Goal: Task Accomplishment & Management: Manage account settings

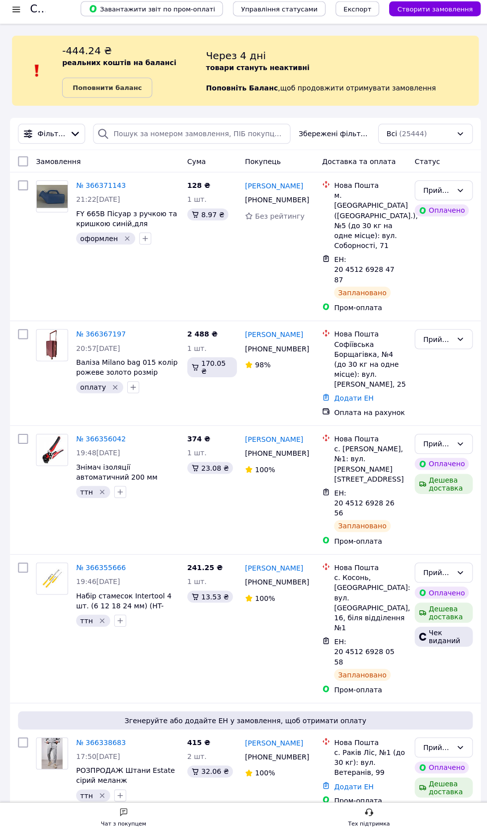
click at [107, 334] on link "№ 366367197" at bounding box center [100, 338] width 49 height 8
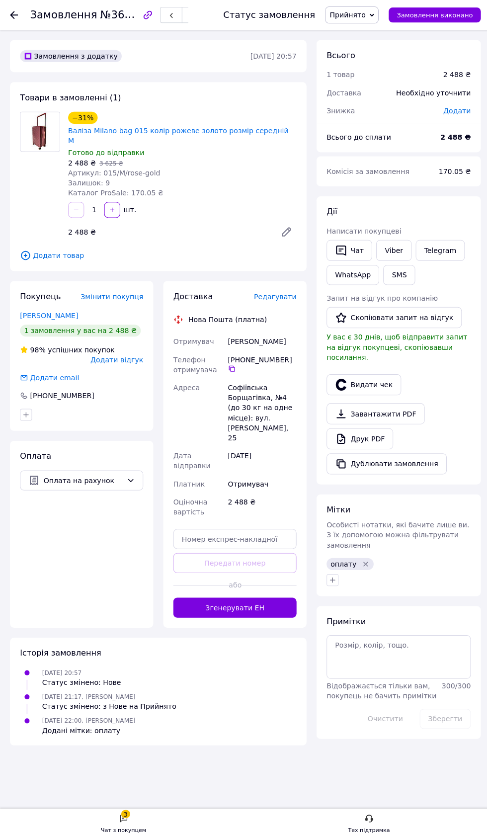
click at [282, 290] on span "Редагувати" at bounding box center [273, 294] width 42 height 8
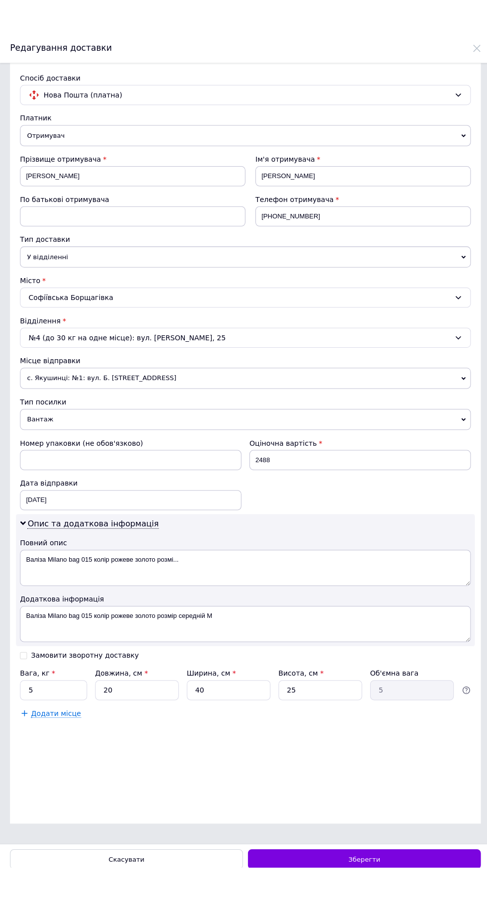
scroll to position [173, 0]
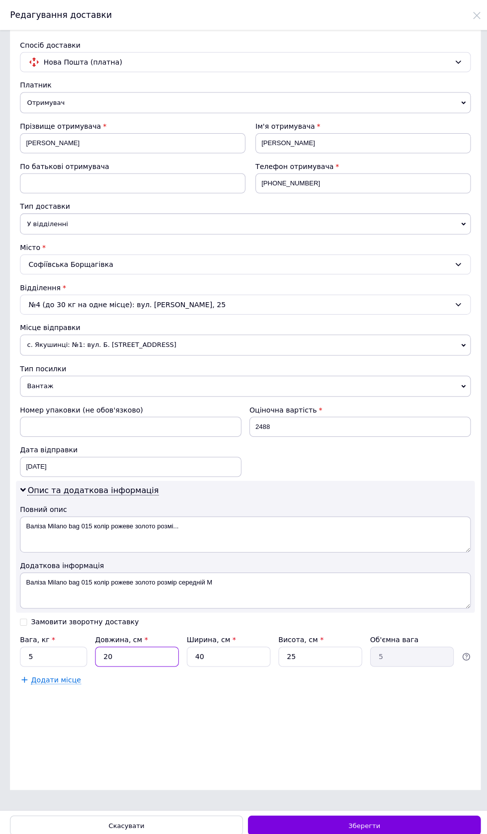
click at [143, 662] on input "20" at bounding box center [135, 652] width 83 height 20
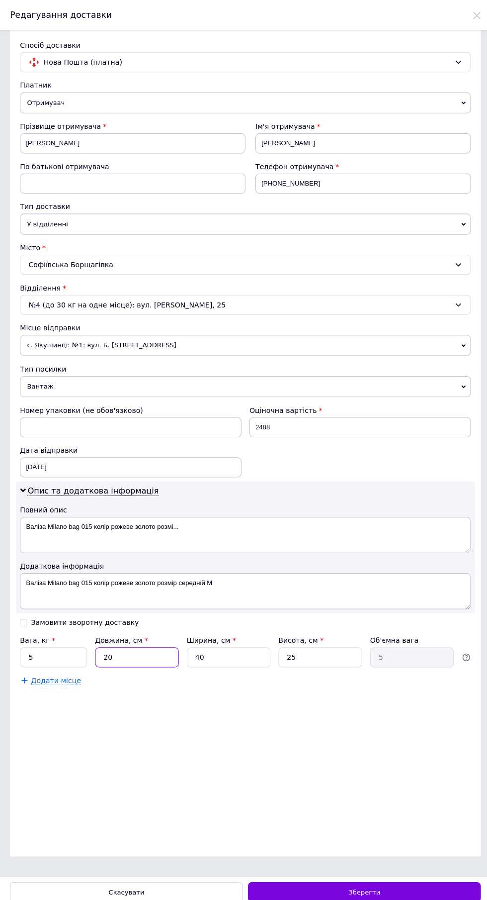
scroll to position [107, 0]
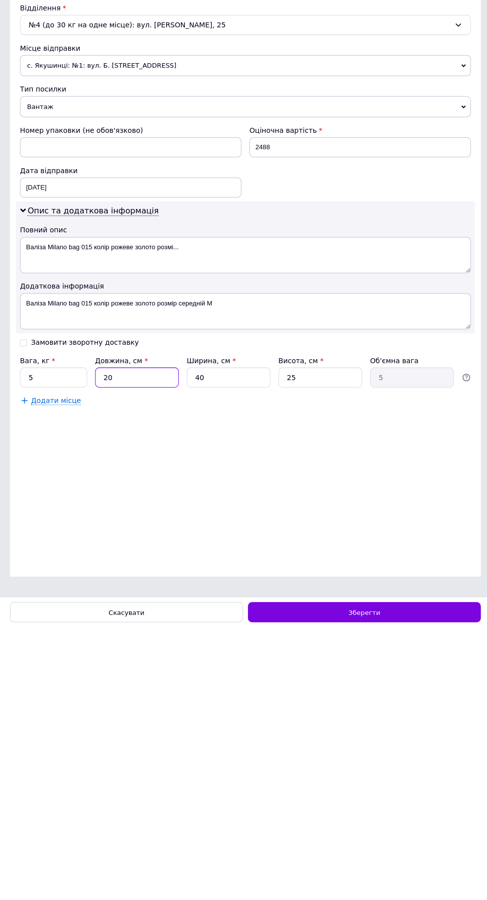
type input "2"
type input "0.5"
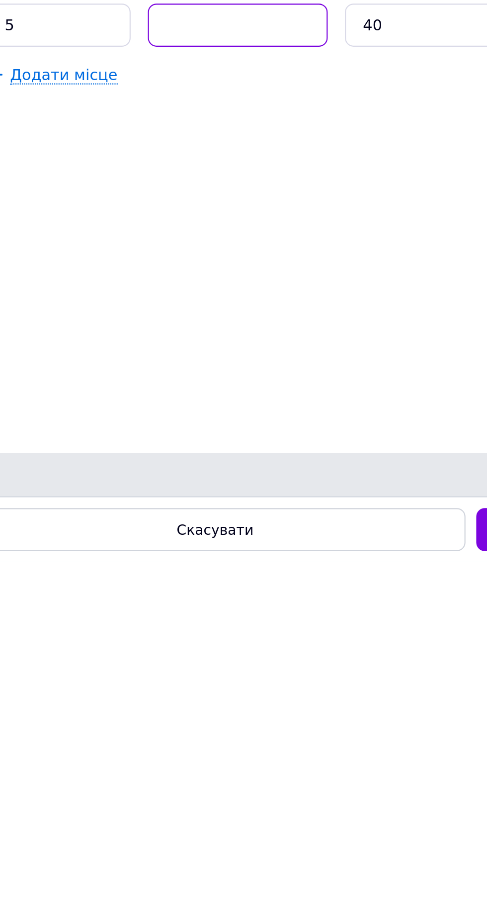
type input "3"
type input "0.75"
type input "30"
type input "7.5"
type input "30"
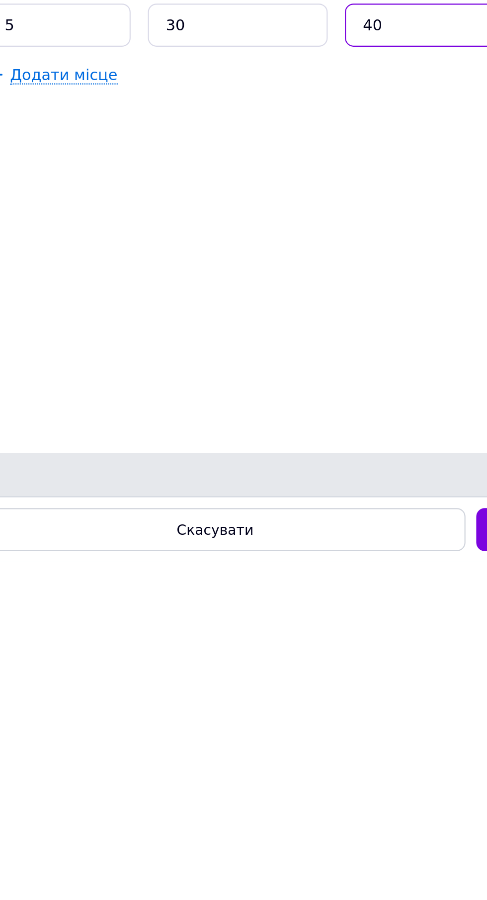
click at [215, 662] on input "40" at bounding box center [226, 652] width 83 height 20
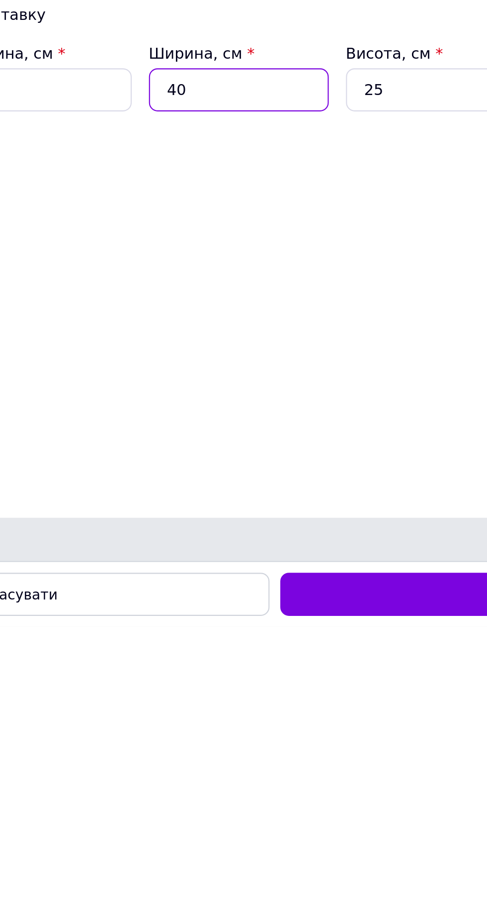
type input "4"
type input "0.75"
type input "2"
type input "0.38"
type input "20"
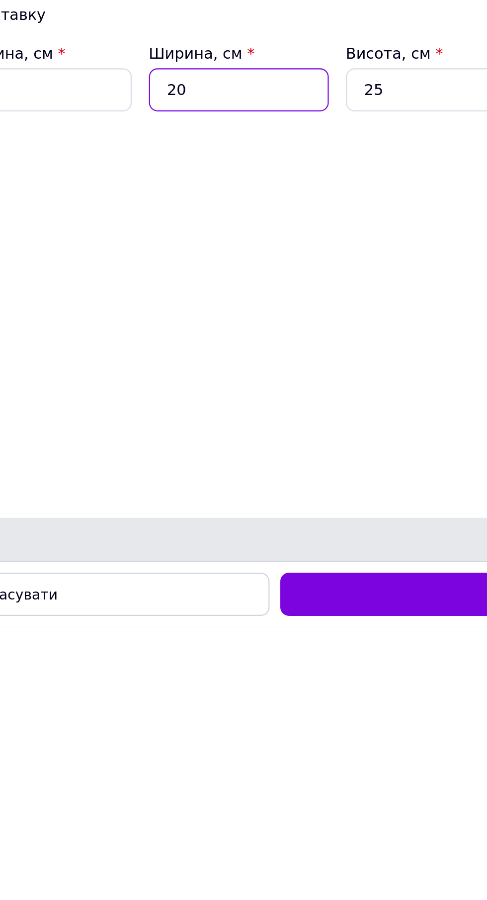
type input "3.75"
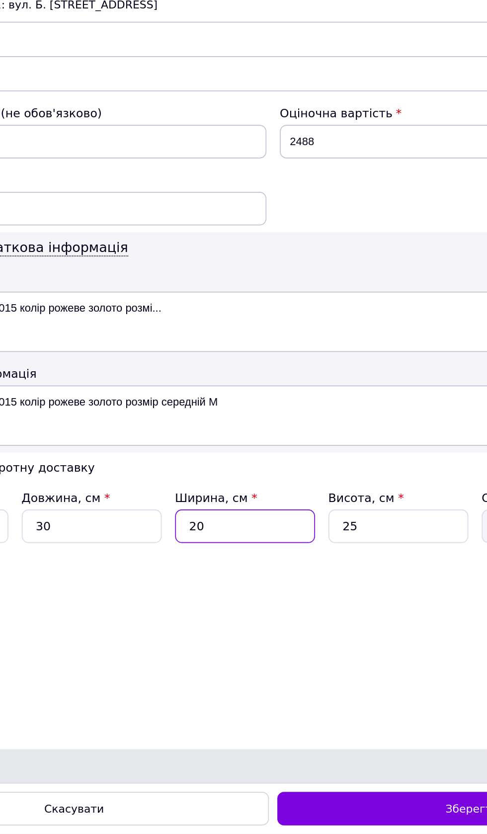
scroll to position [107, 0]
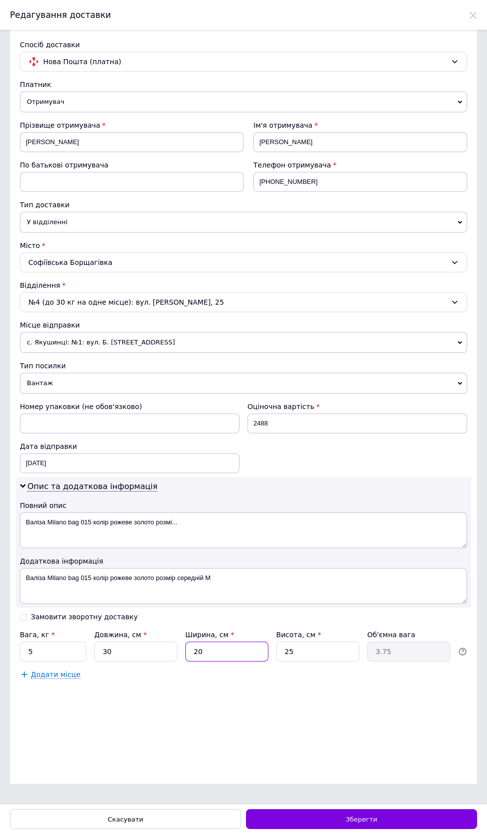
type input "20"
click at [199, 350] on span "с. Якушинці: №1: вул. Б. [STREET_ADDRESS]" at bounding box center [244, 342] width 448 height 21
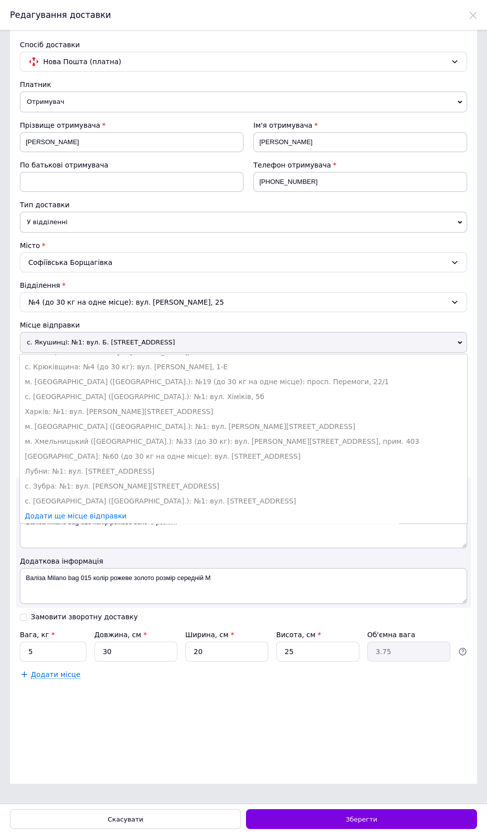
scroll to position [261, 0]
click at [244, 419] on li "м. [GEOGRAPHIC_DATA] ([GEOGRAPHIC_DATA].): №1: вул. [PERSON_NAME][STREET_ADDRES…" at bounding box center [244, 426] width 448 height 15
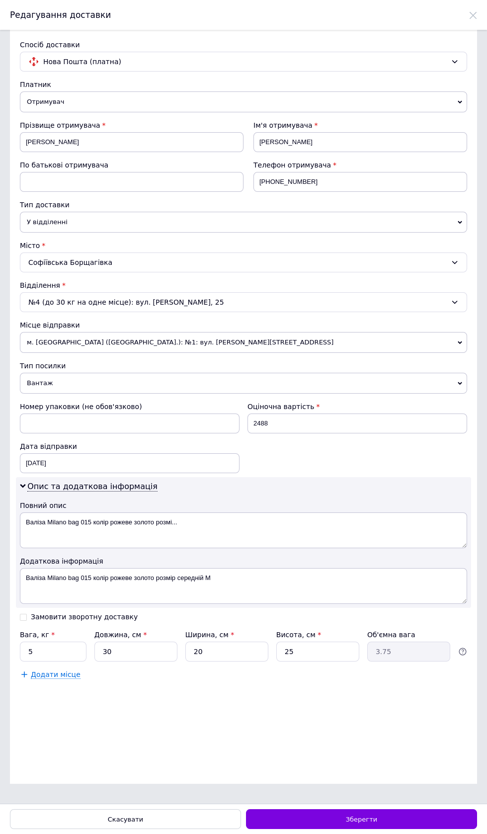
click at [417, 825] on div "Зберегти" at bounding box center [361, 820] width 231 height 20
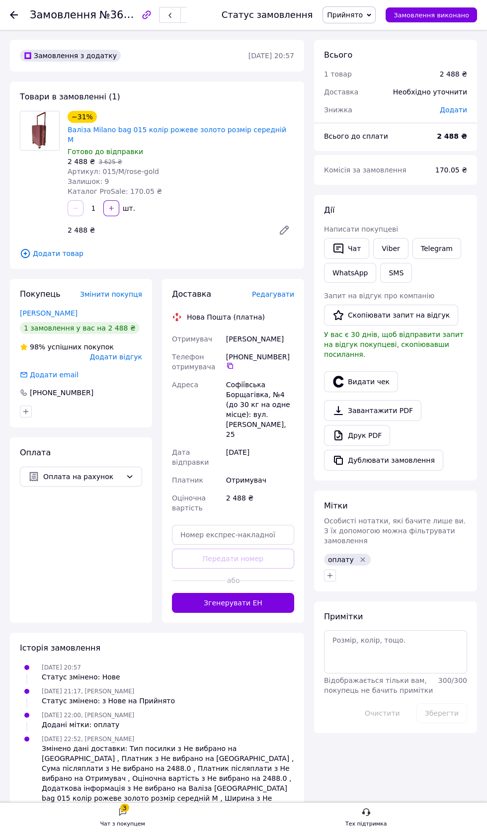
click at [240, 594] on button "Згенерувати ЕН" at bounding box center [233, 603] width 122 height 20
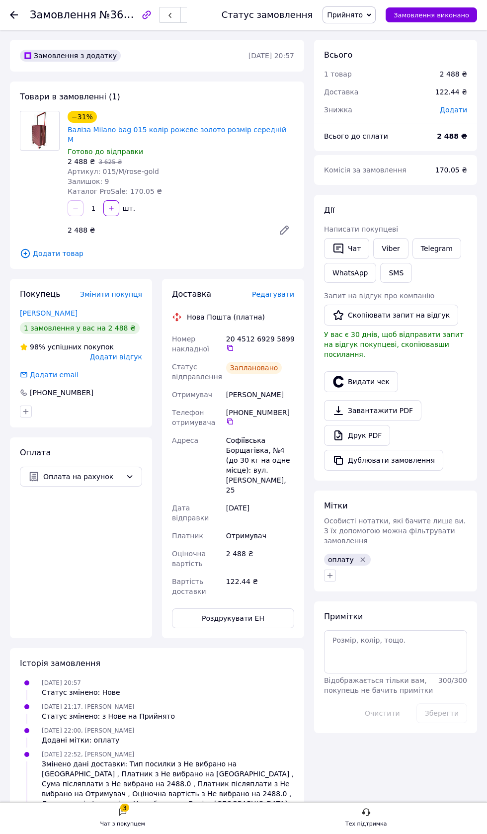
click at [230, 344] on icon at bounding box center [230, 348] width 8 height 8
copy div "[PERSON_NAME]"
click at [361, 557] on icon "Видалити мітку" at bounding box center [363, 559] width 4 height 4
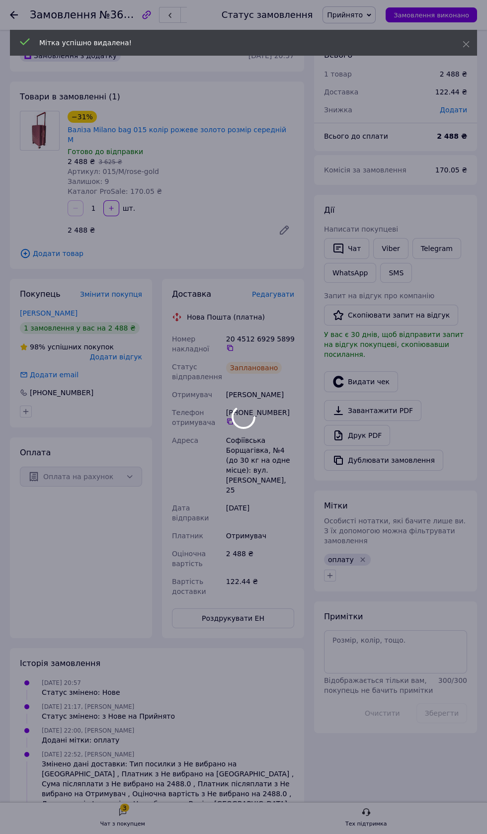
click at [360, 549] on div at bounding box center [243, 417] width 487 height 834
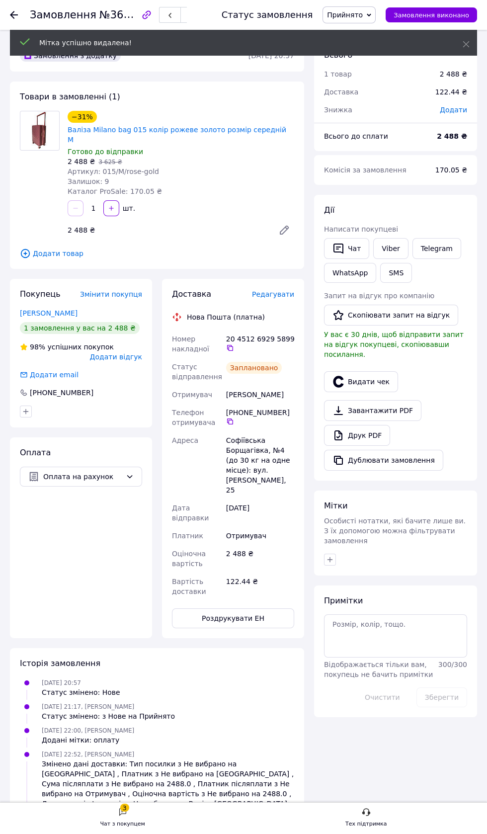
click at [330, 556] on icon "button" at bounding box center [330, 560] width 8 height 8
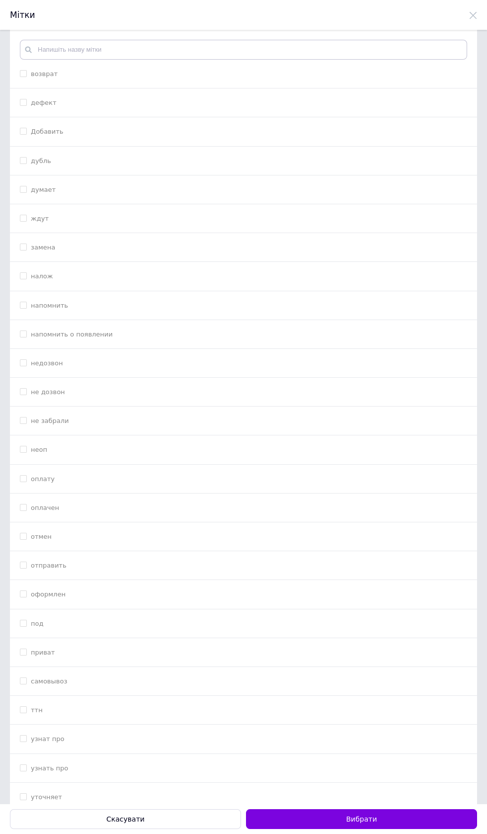
click at [24, 595] on input "оформлен" at bounding box center [23, 594] width 6 height 6
checkbox input "true"
click at [418, 823] on button "Вибрати" at bounding box center [361, 820] width 231 height 20
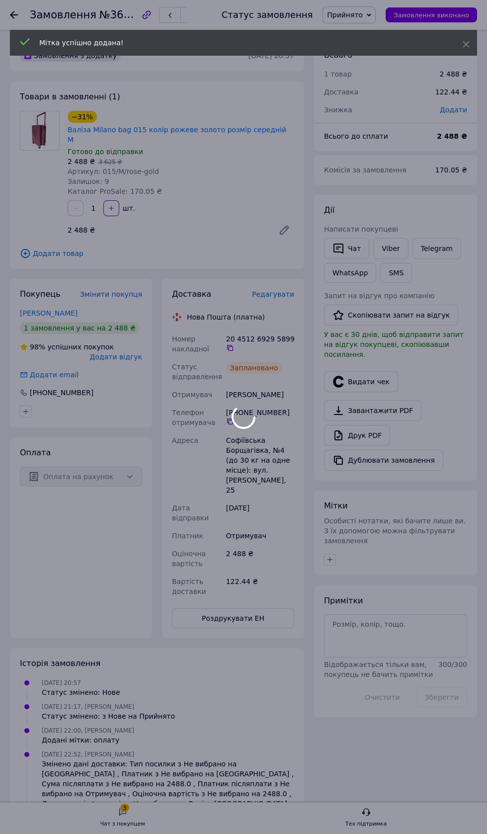
scroll to position [9, 0]
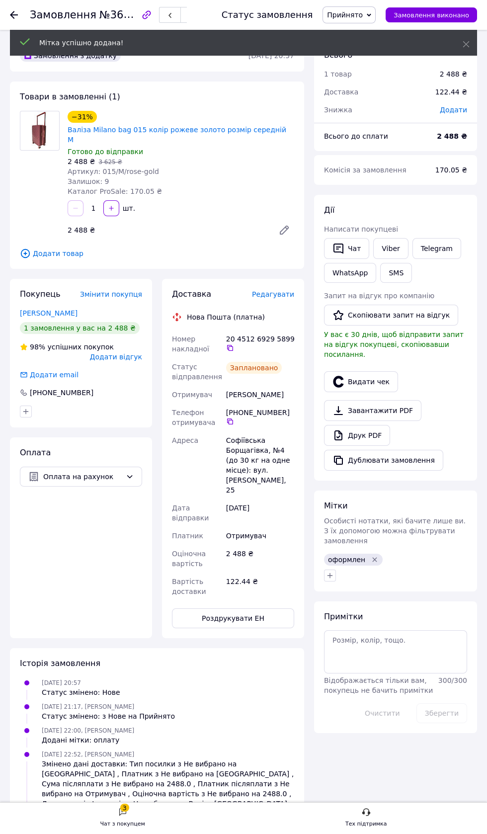
click at [378, 375] on button "Видати чек" at bounding box center [361, 381] width 74 height 21
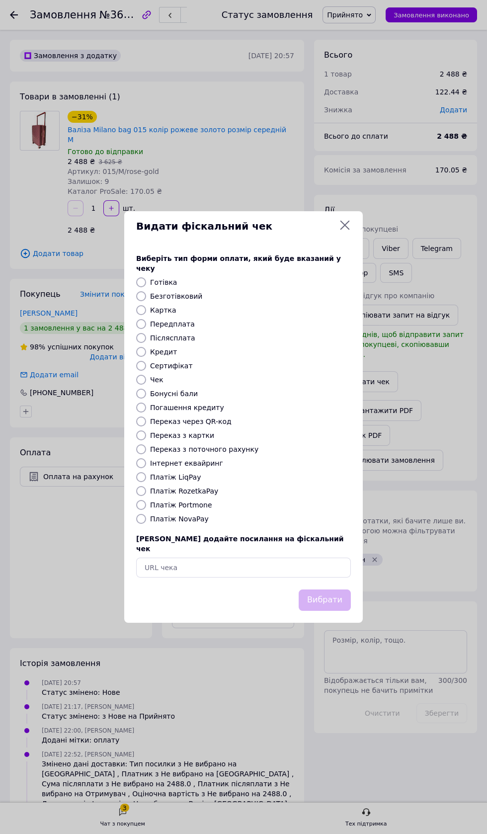
click at [199, 310] on div "Картка" at bounding box center [250, 310] width 205 height 10
click at [141, 296] on input "Безготівковий" at bounding box center [141, 296] width 10 height 10
radio input "true"
click at [342, 597] on button "Вибрати" at bounding box center [325, 600] width 52 height 21
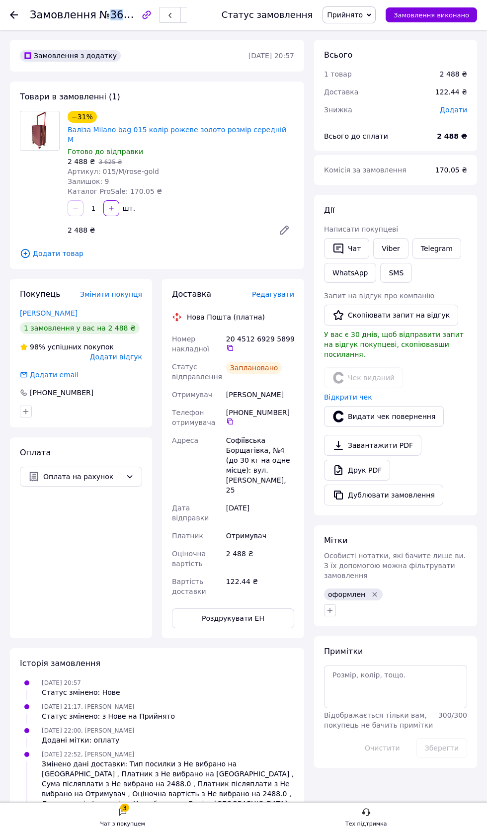
copy span "366367197"
click at [14, 14] on use at bounding box center [14, 15] width 8 height 8
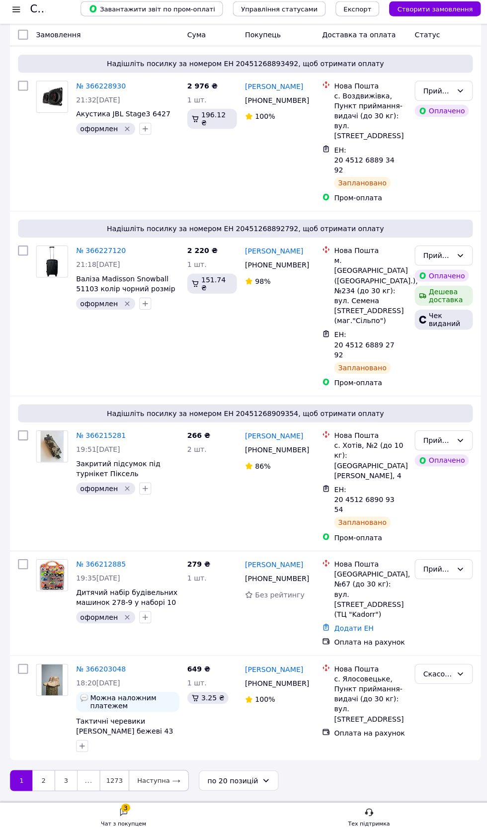
scroll to position [2483, 0]
click at [132, 823] on div "Чат з покупцем" at bounding box center [122, 825] width 45 height 10
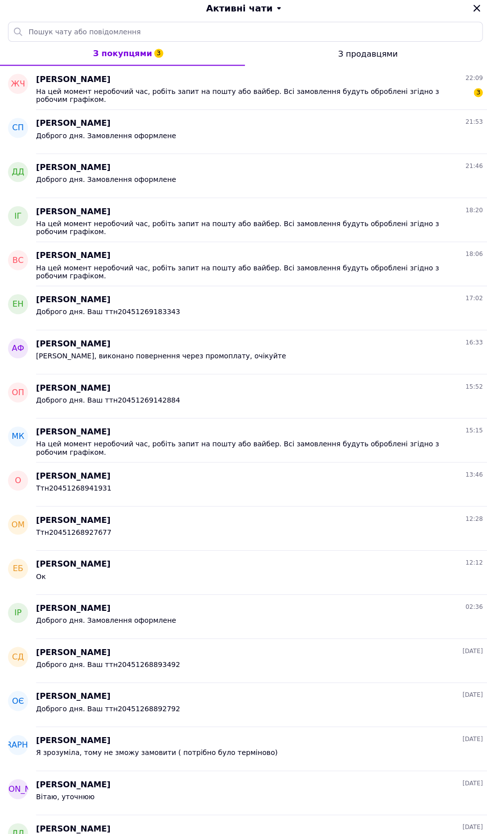
click at [359, 106] on div "На цей момент неробочий час, робіть запит на пошту або вайбер. Всі замовлення б…" at bounding box center [251, 101] width 430 height 16
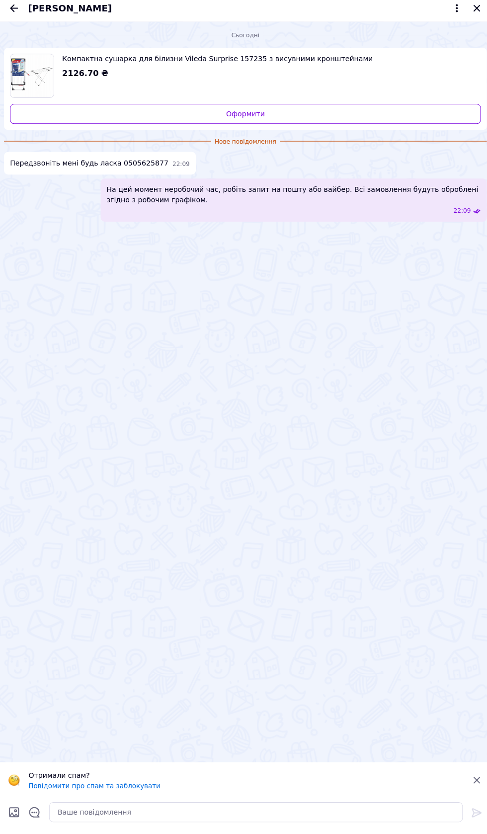
click at [25, 83] on img "Переглянути товар" at bounding box center [31, 81] width 43 height 43
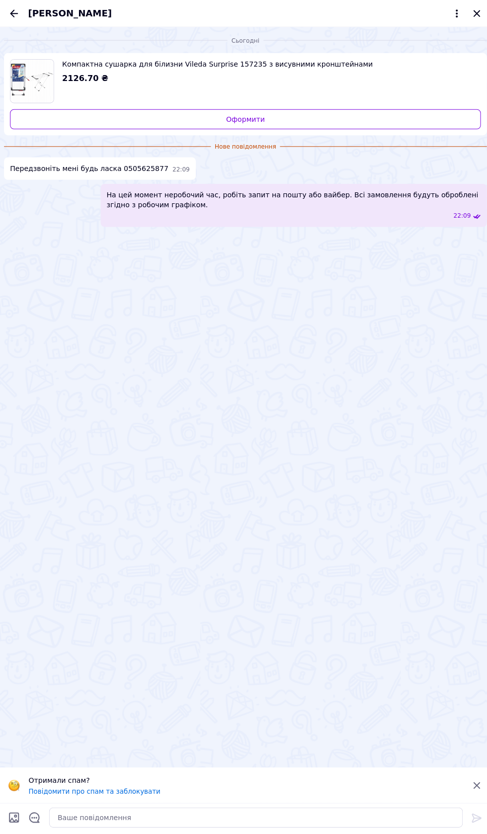
click at [468, 15] on icon "Закрити" at bounding box center [473, 14] width 12 height 12
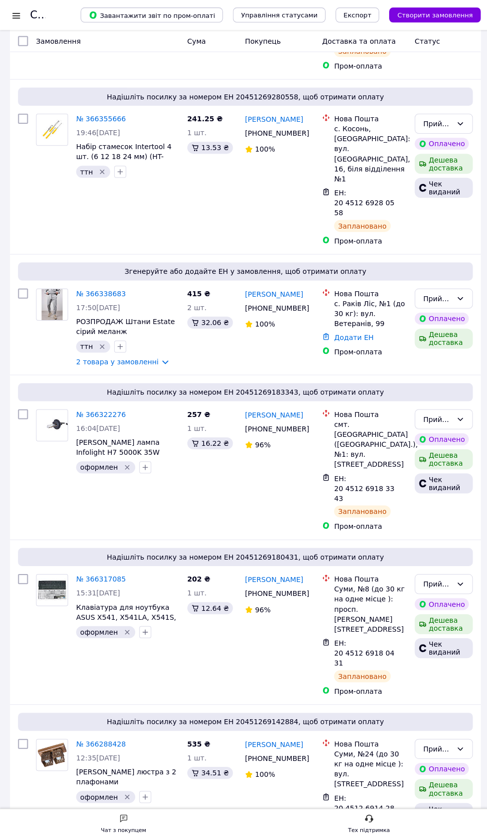
scroll to position [0, 0]
